Goal: Task Accomplishment & Management: Use online tool/utility

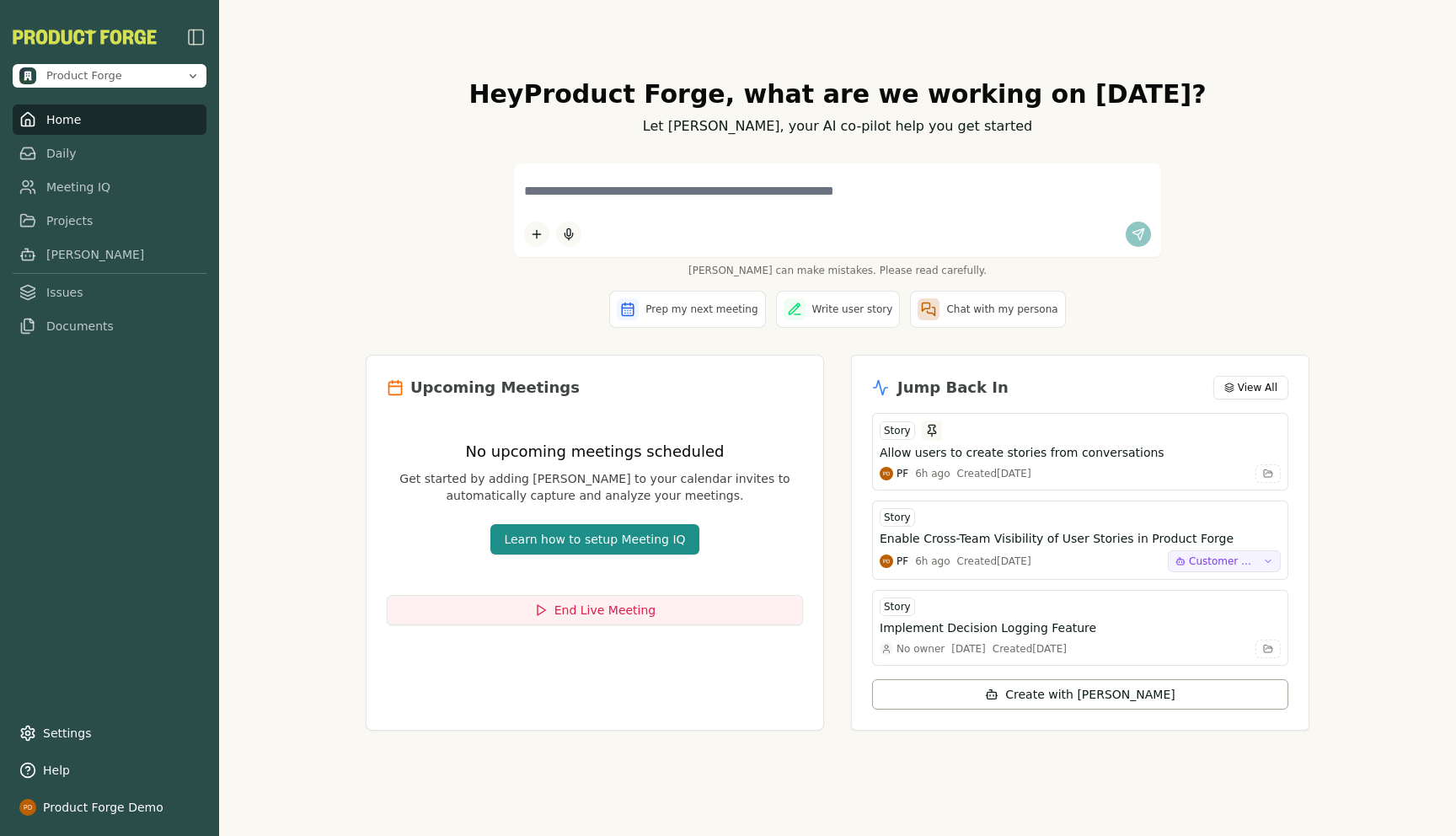
click at [299, 151] on div "Hey Product Forge , what are we working on [DATE]? Let [PERSON_NAME], your AI c…" at bounding box center [838, 418] width 1237 height 836
click at [79, 192] on link "Meeting IQ" at bounding box center [110, 187] width 194 height 30
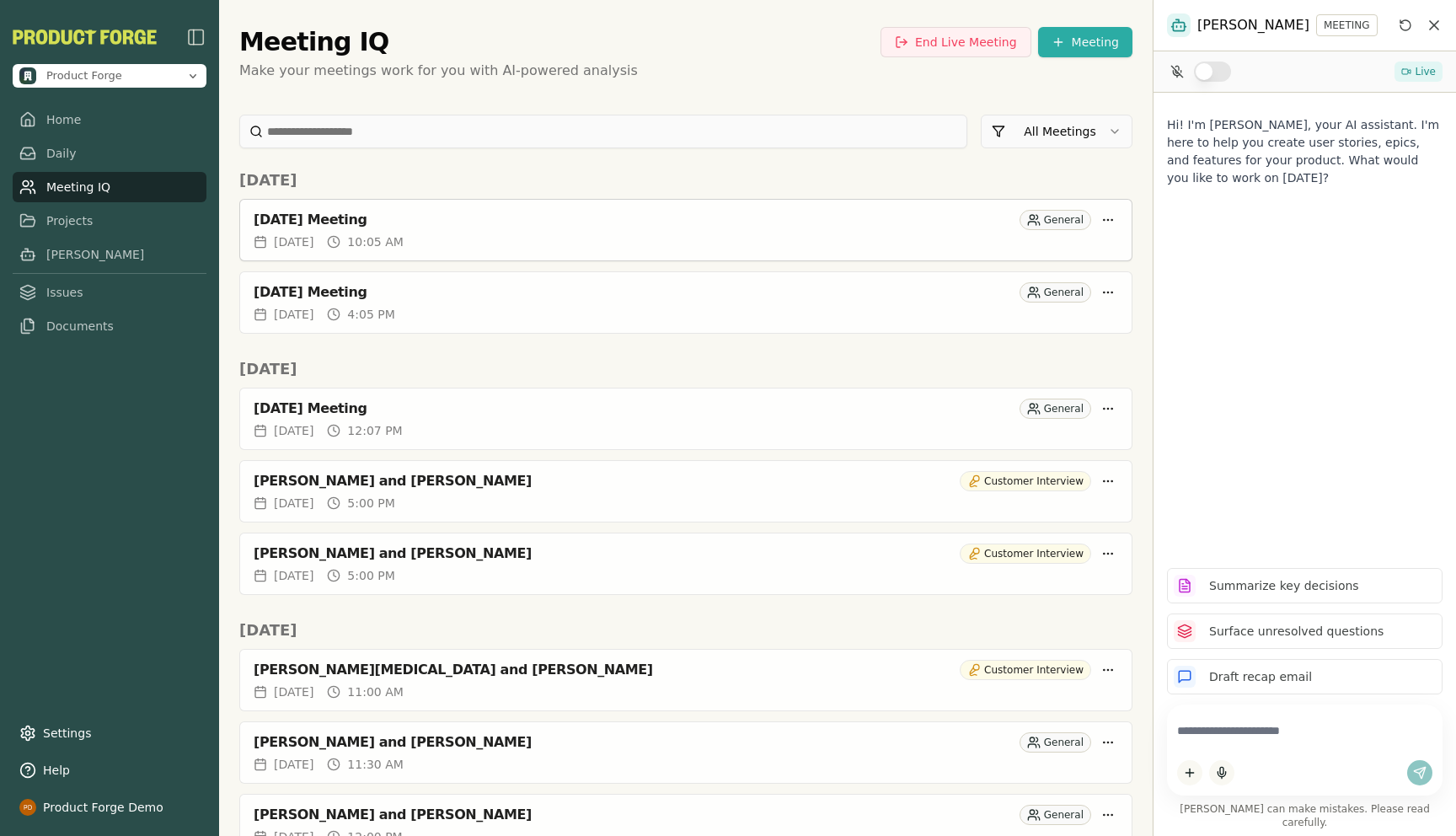
click at [529, 228] on div "[DATE] Meeting" at bounding box center [633, 219] width 760 height 16
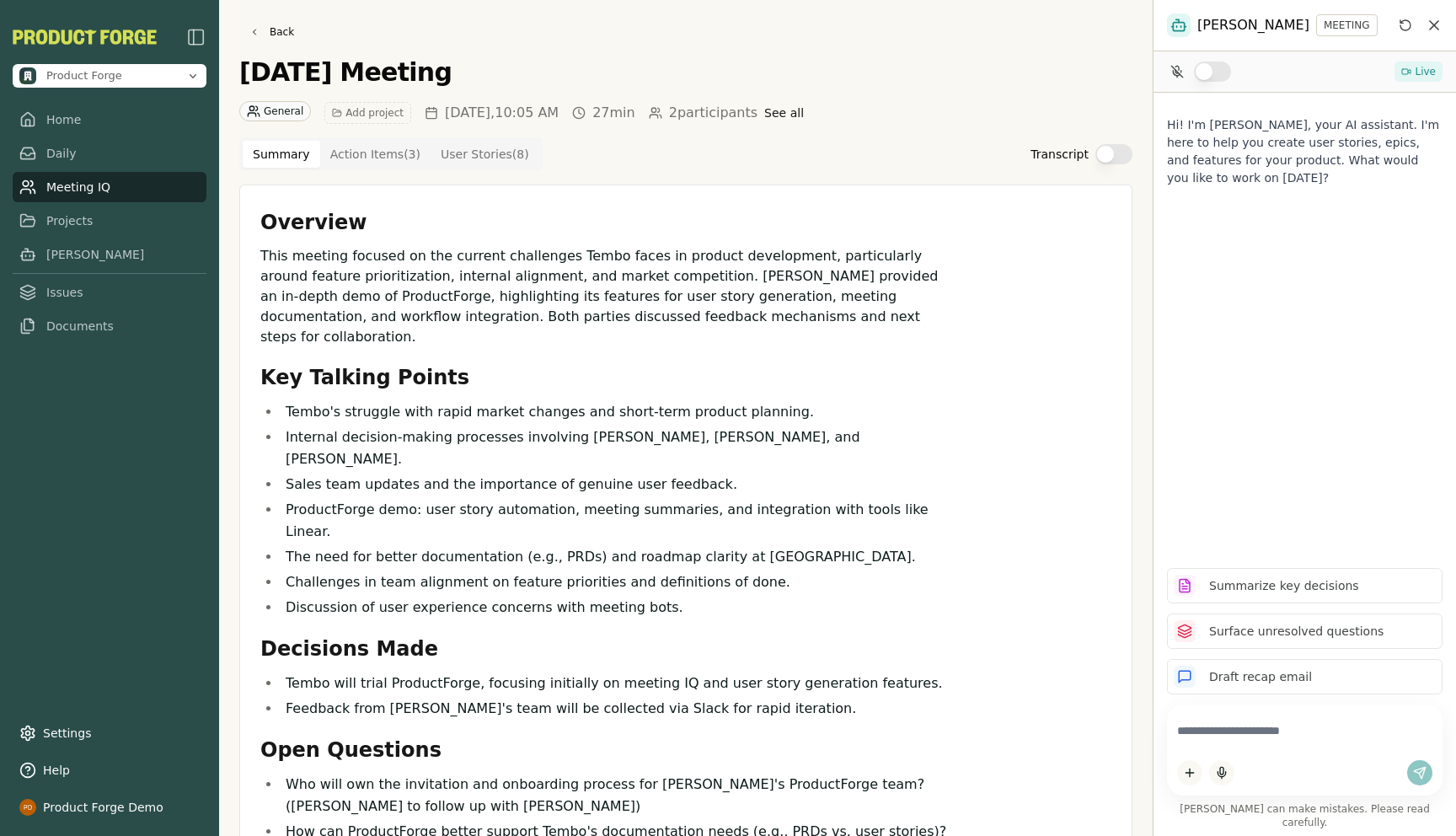
click at [274, 45] on div "Back [DATE] Meeting General Add project [DATE] 10:05 AM 27min 2 participants Se…" at bounding box center [686, 418] width 934 height 836
click at [265, 31] on link "Back" at bounding box center [271, 31] width 65 height 23
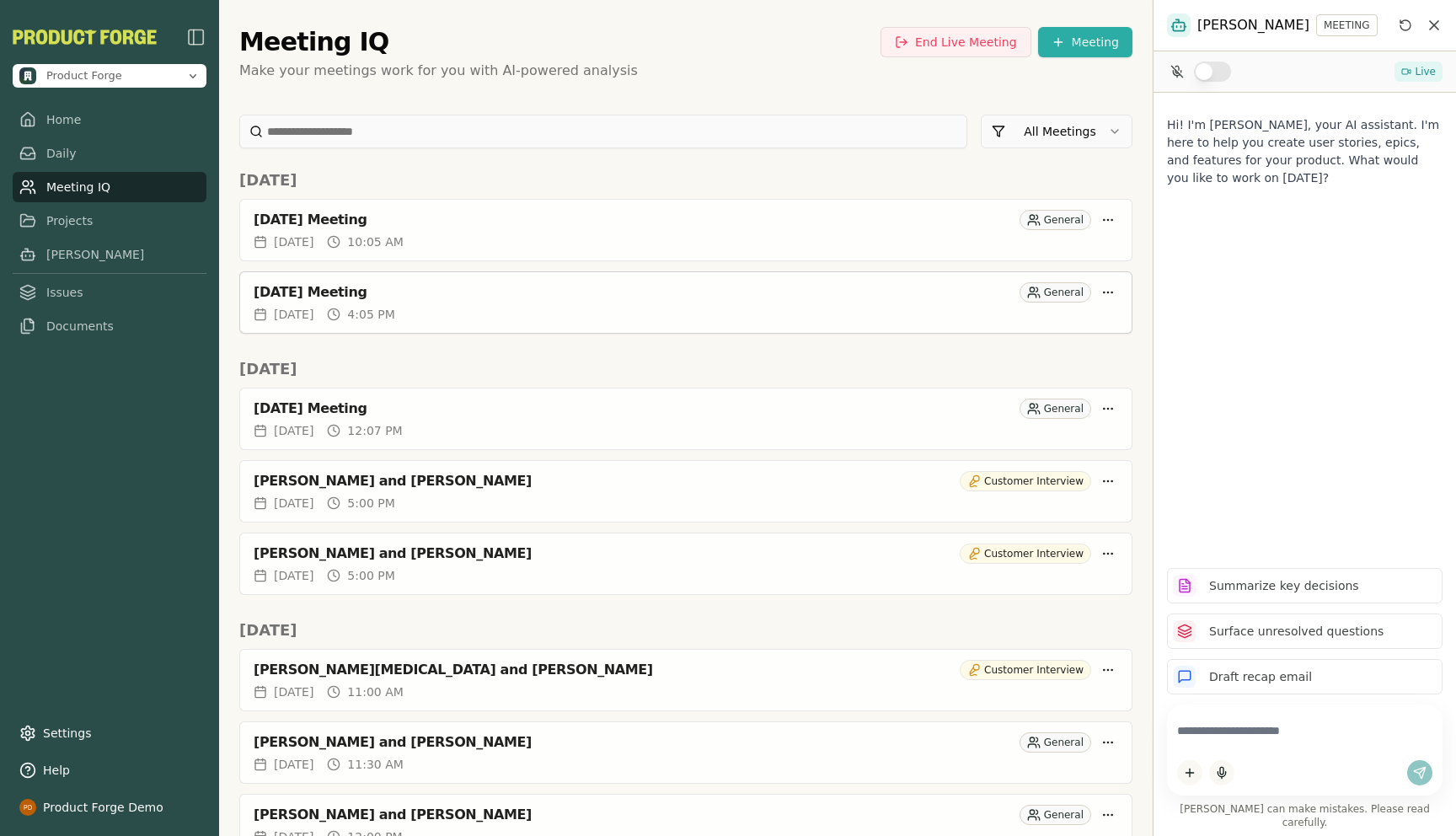
click at [418, 300] on div "[DATE] Meeting" at bounding box center [633, 292] width 760 height 16
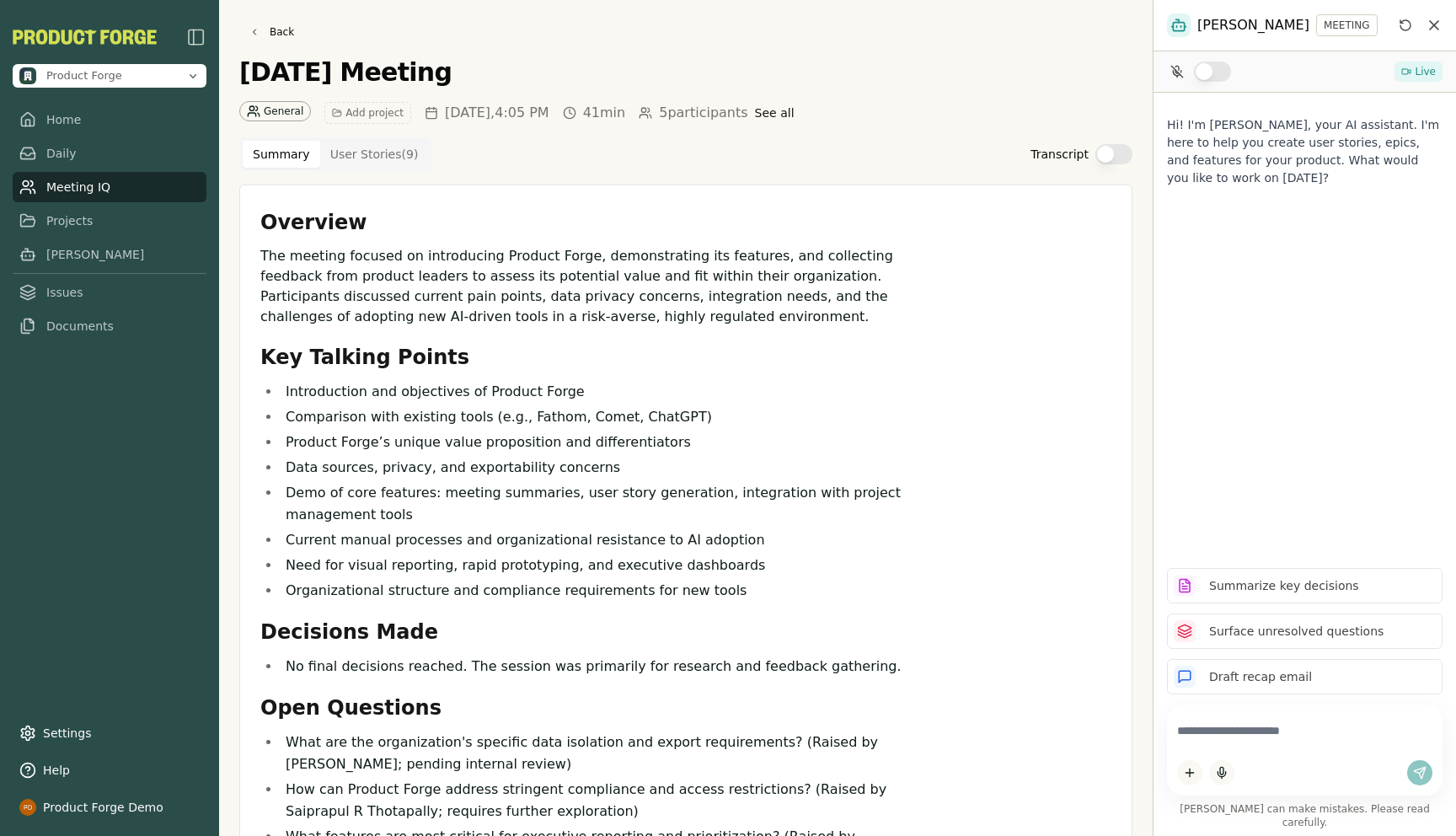
click at [288, 107] on div "General" at bounding box center [275, 111] width 72 height 20
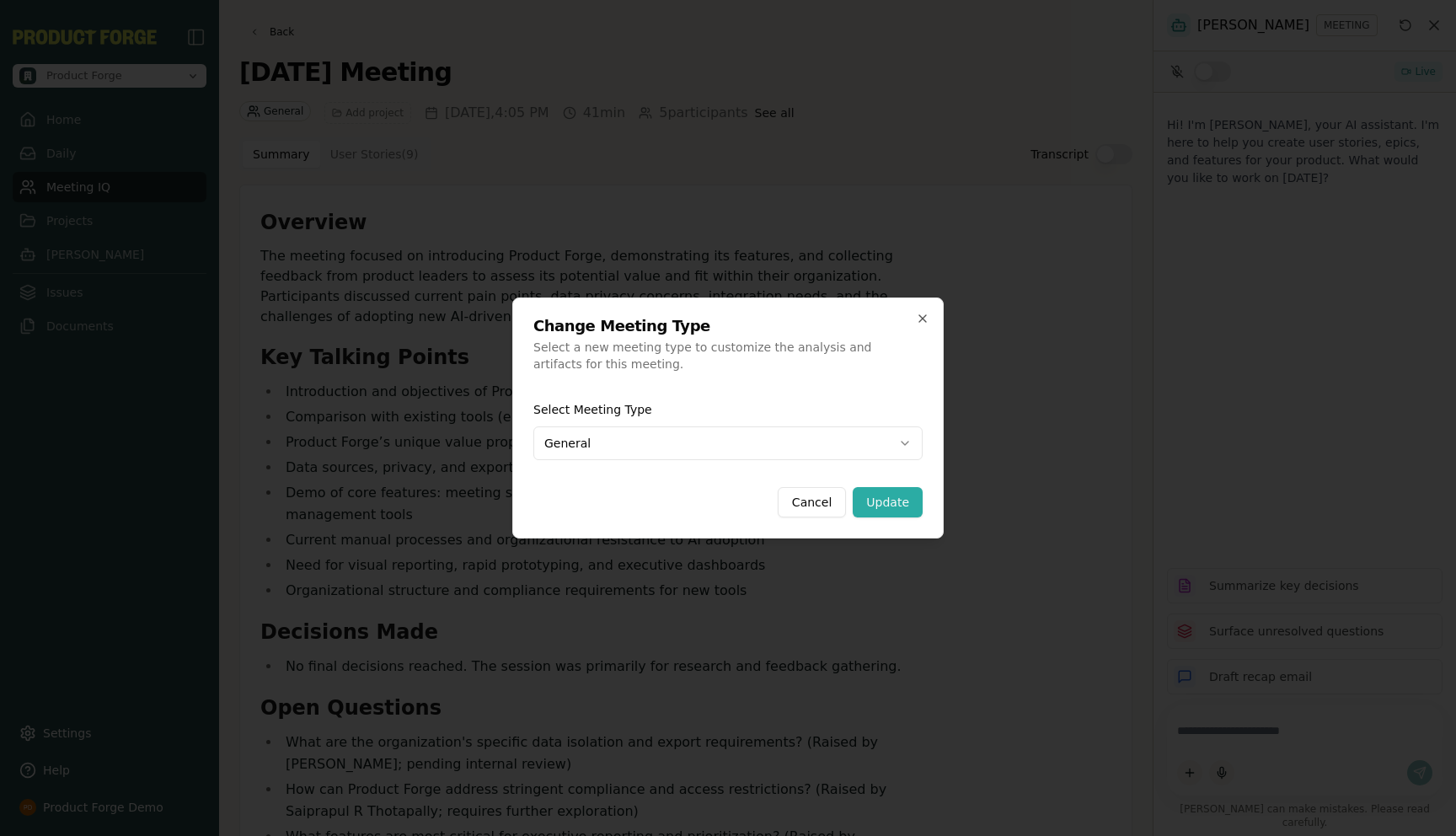
click at [565, 437] on body "Product Forge Home Daily Meeting IQ Projects [PERSON_NAME] Issues Documents Set…" at bounding box center [728, 418] width 1456 height 836
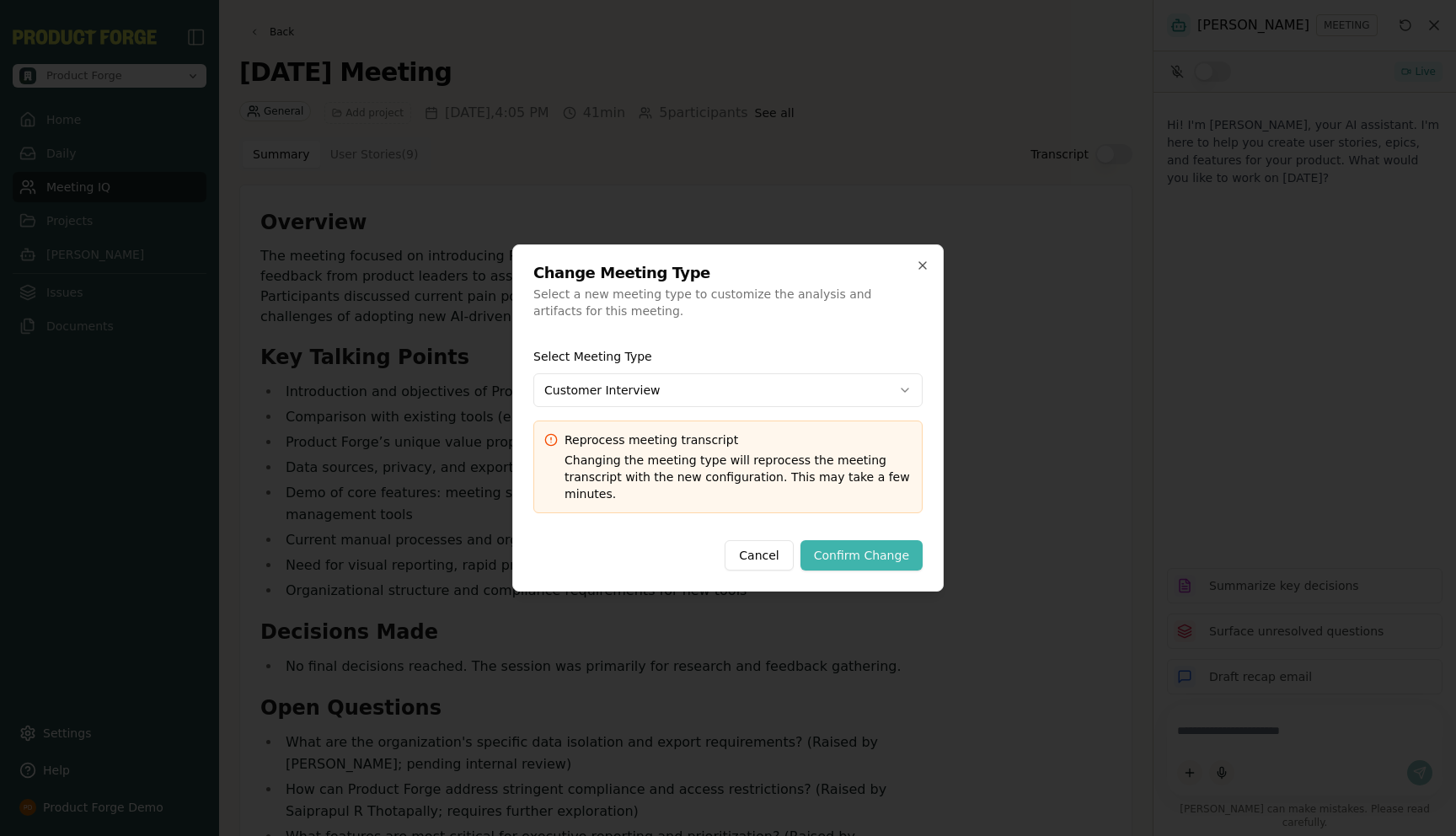
click at [860, 555] on button "Confirm Change" at bounding box center [861, 555] width 122 height 30
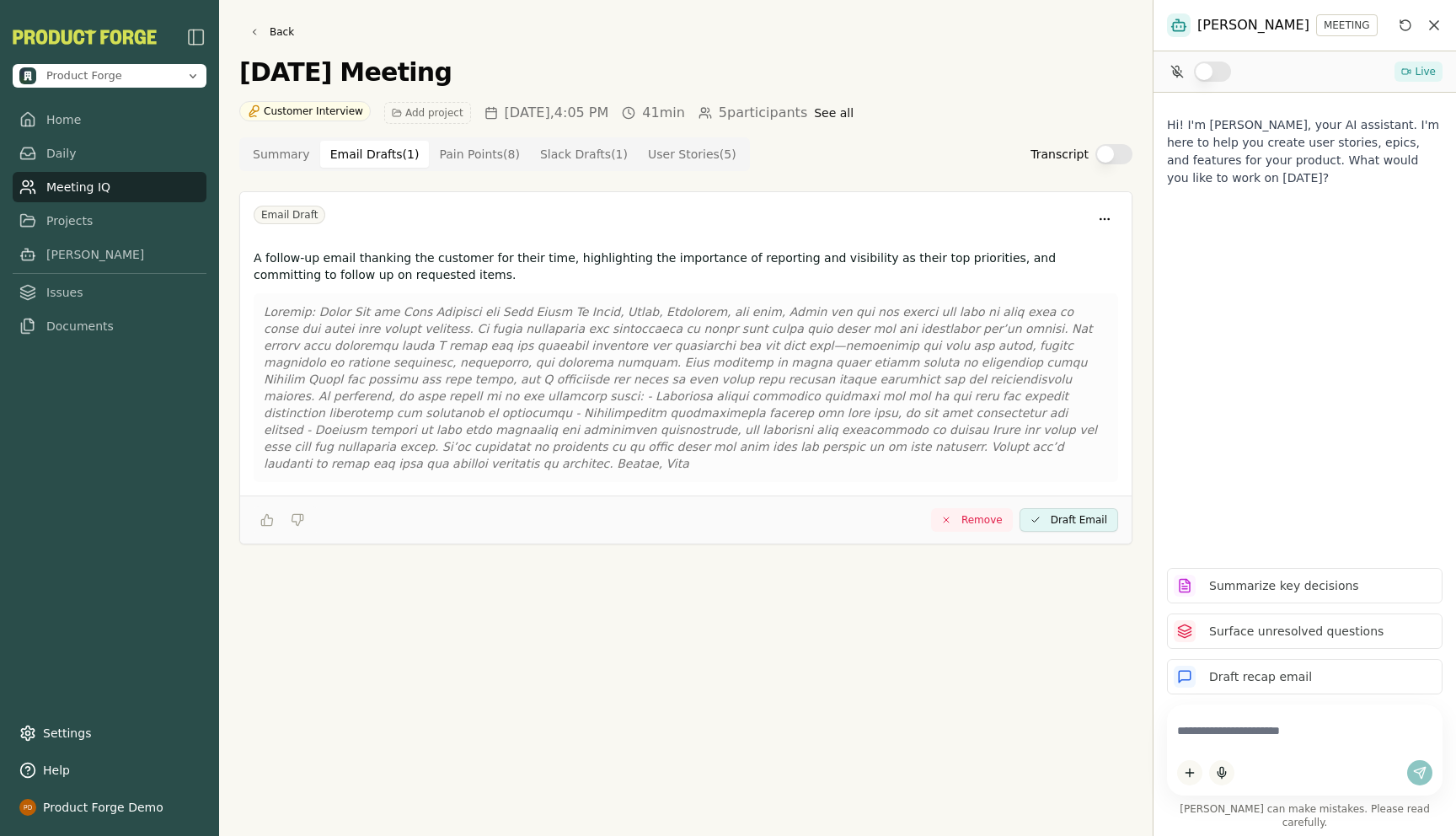
click at [355, 154] on Draft "Email Drafts ( 1 )" at bounding box center [375, 153] width 109 height 27
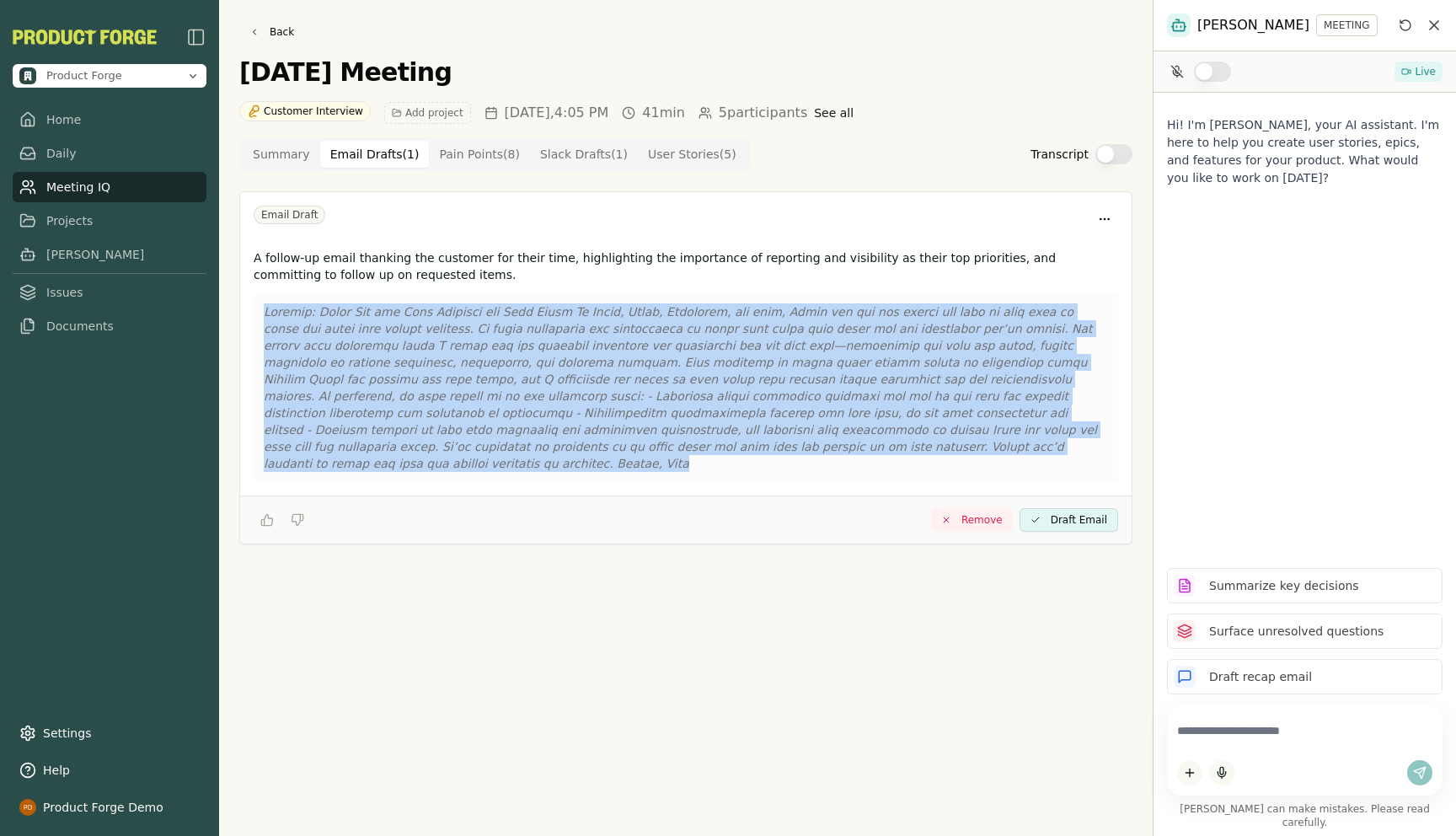
drag, startPoint x: 692, startPoint y: 445, endPoint x: 262, endPoint y: 319, distance: 448.1
click at [262, 319] on div at bounding box center [686, 388] width 864 height 189
copy p "Loremip: Dolor Sit ame Cons Adipisci eli Sedd Eiusm Te Incid, Utlab, Etdolorem,…"
